Goal: Information Seeking & Learning: Learn about a topic

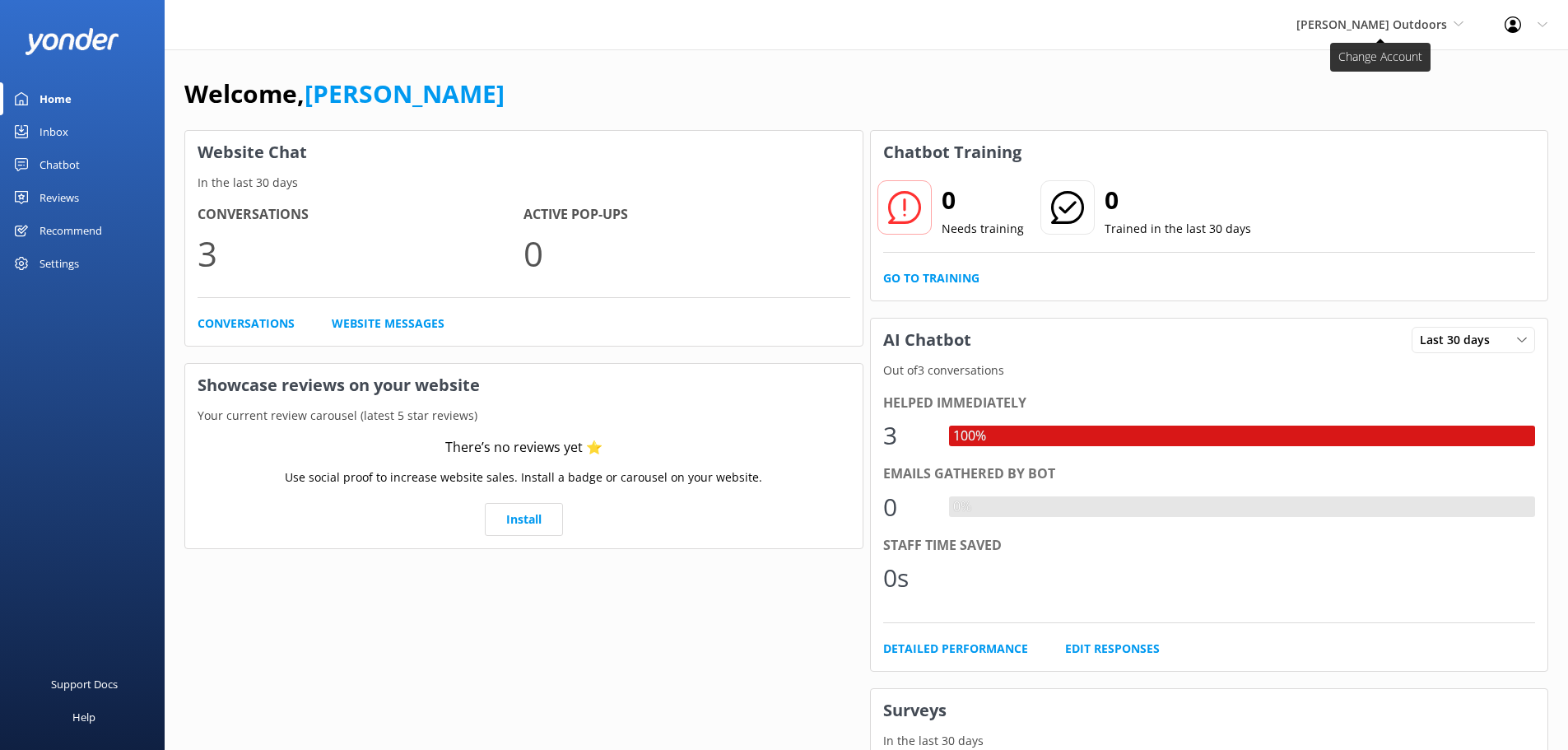
click at [1451, 21] on span "[PERSON_NAME] Outdoors" at bounding box center [1380, 24] width 167 height 18
click at [1384, 103] on link "Taupō Parasail" at bounding box center [1358, 109] width 165 height 40
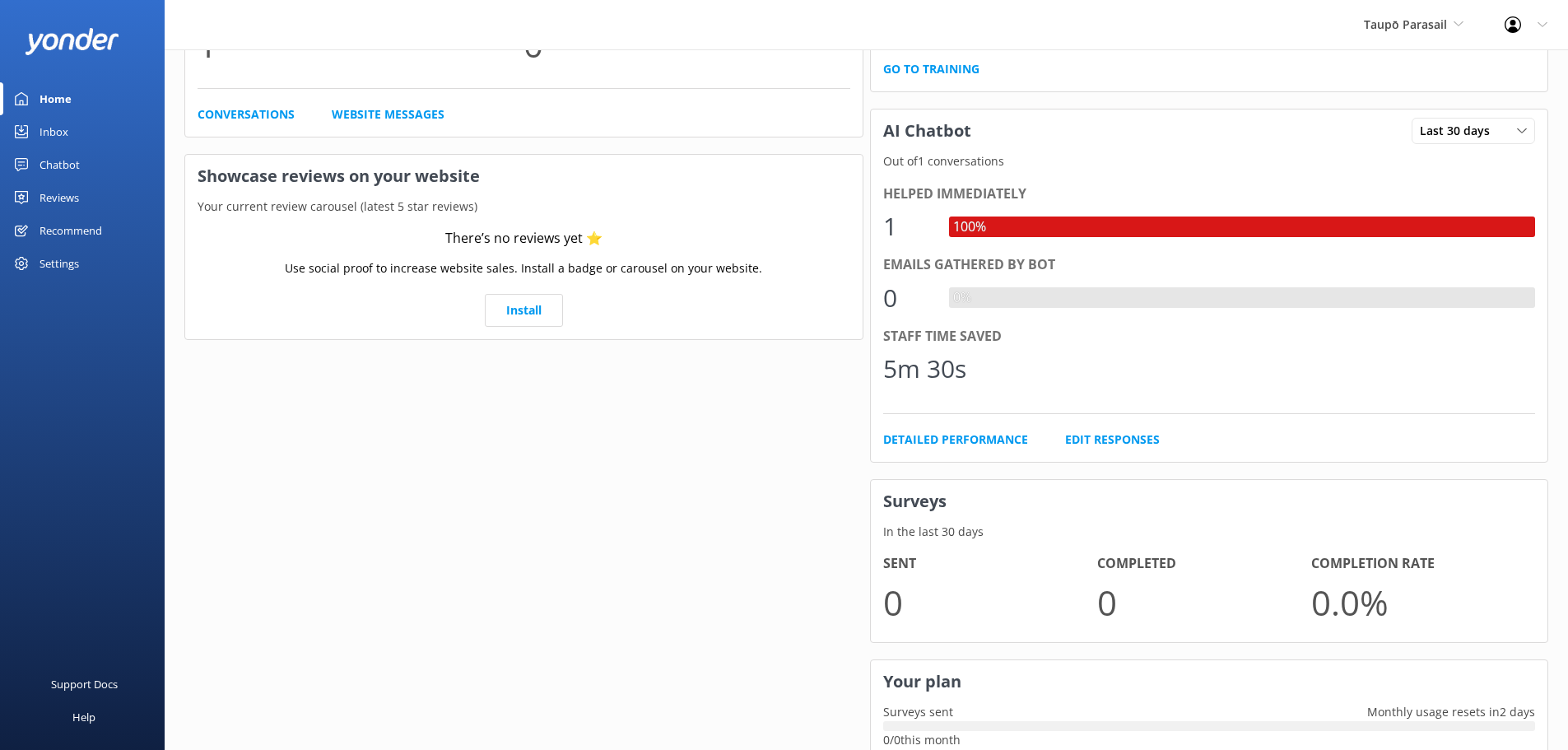
scroll to position [211, 0]
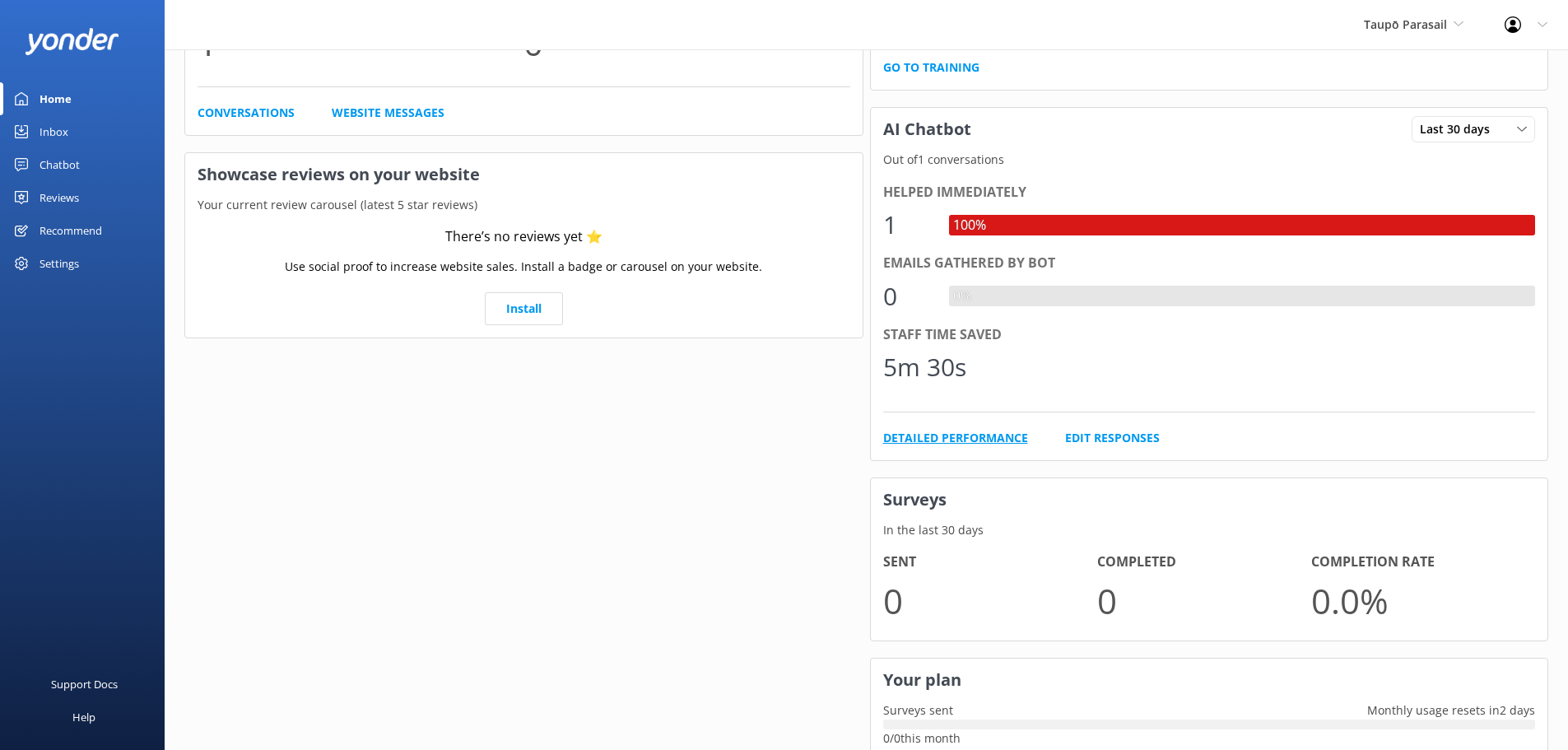
click at [984, 435] on link "Detailed Performance" at bounding box center [955, 438] width 145 height 18
